Goal: Navigation & Orientation: Find specific page/section

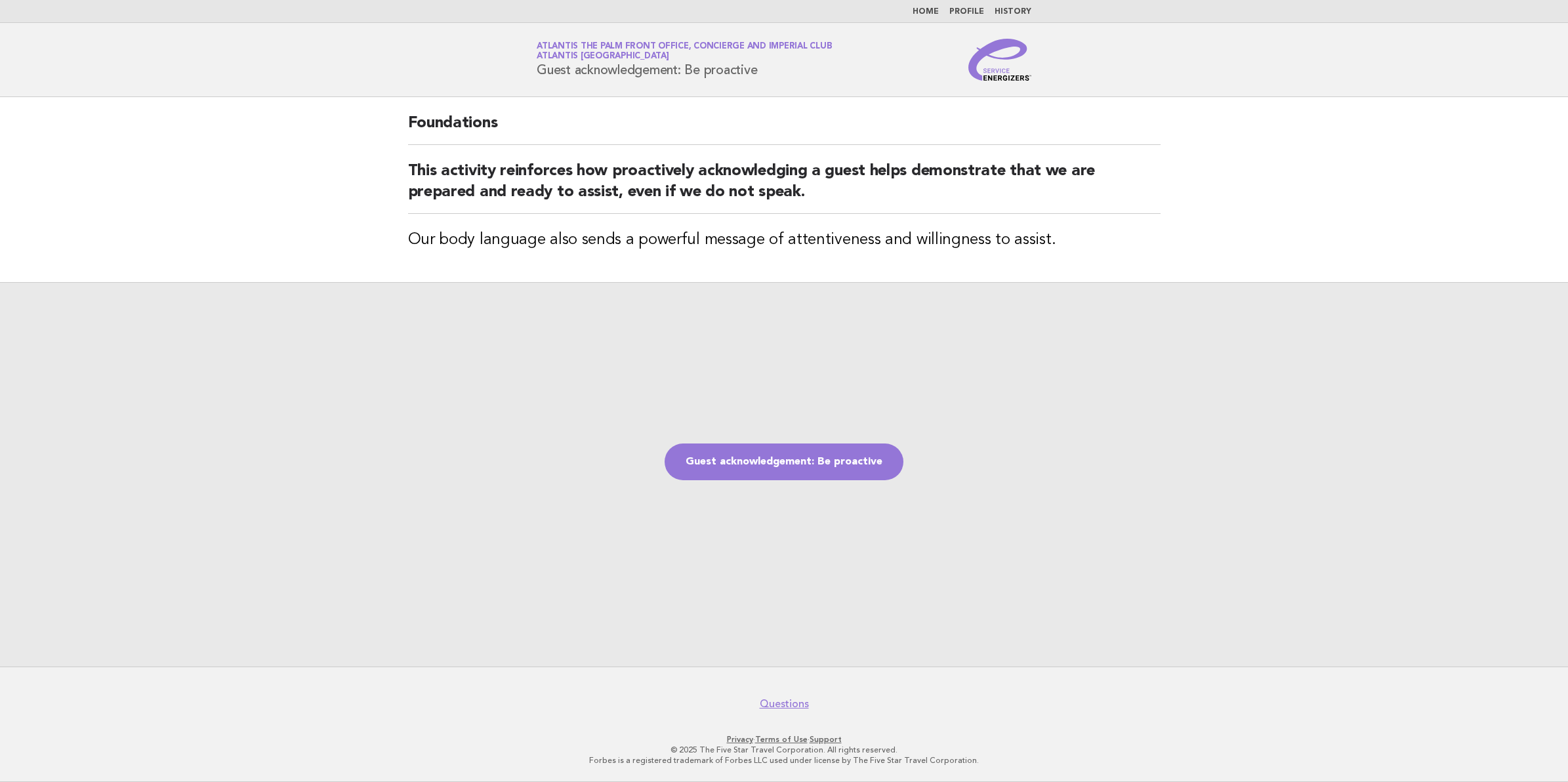
click at [995, 11] on ul "Home Profile History" at bounding box center [783, 11] width 531 height 10
click at [1004, 10] on link "History" at bounding box center [1012, 11] width 37 height 8
click at [969, 10] on link "Profile" at bounding box center [966, 11] width 35 height 8
click at [990, 73] on img at bounding box center [999, 60] width 62 height 42
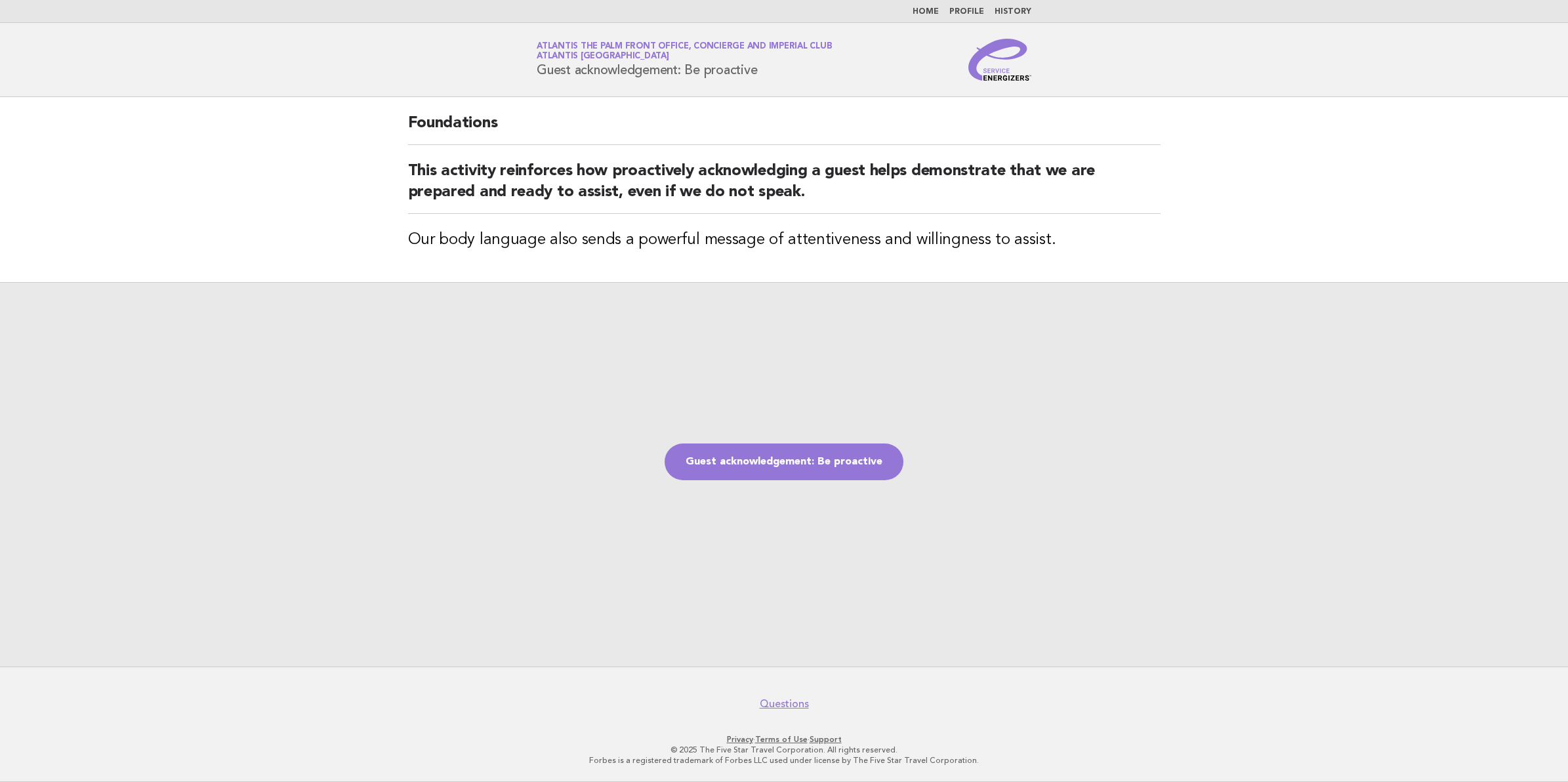
click at [1010, 67] on img at bounding box center [999, 60] width 62 height 42
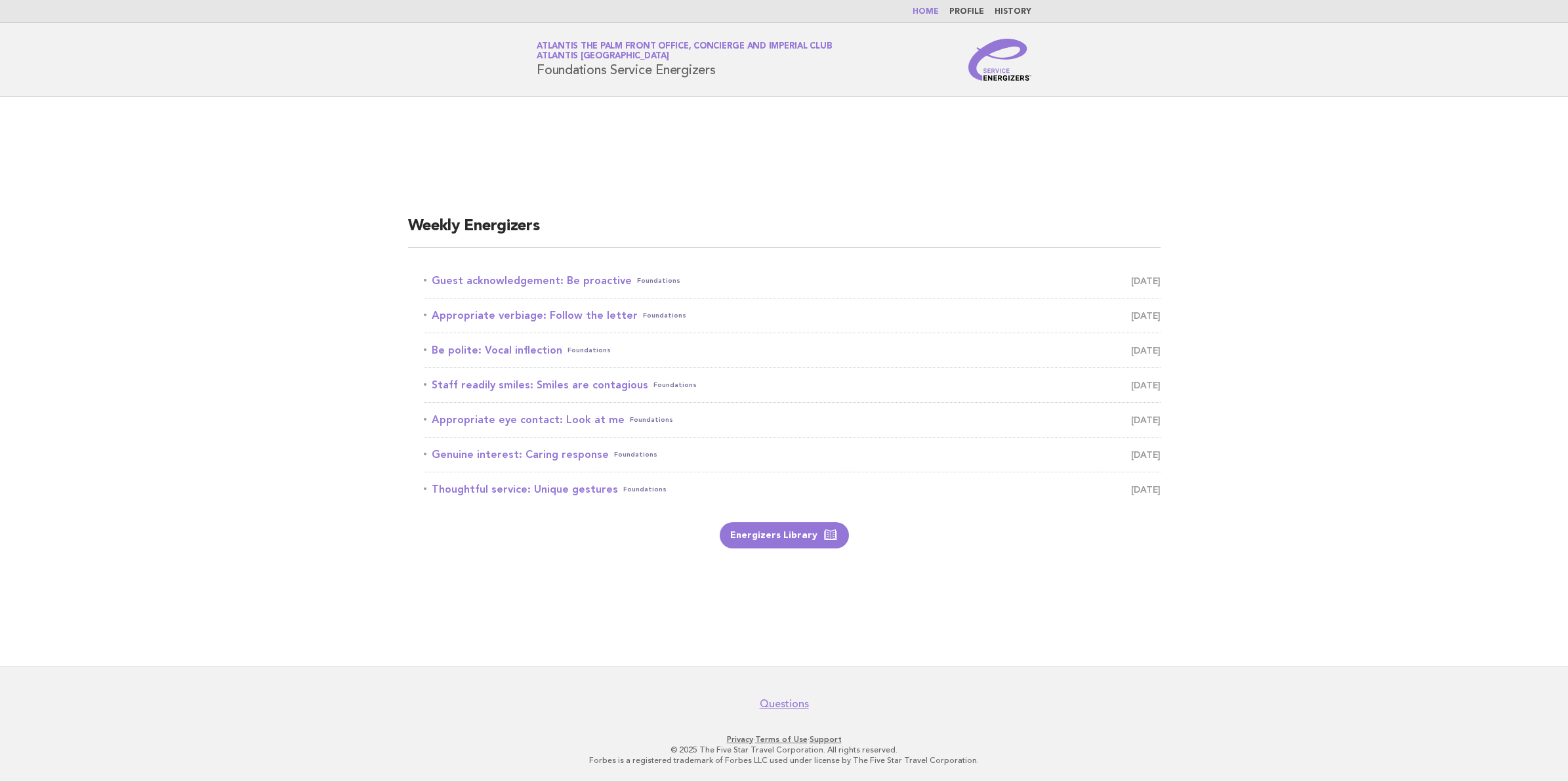
click at [1013, 57] on img at bounding box center [999, 60] width 62 height 42
